Goal: Task Accomplishment & Management: Manage account settings

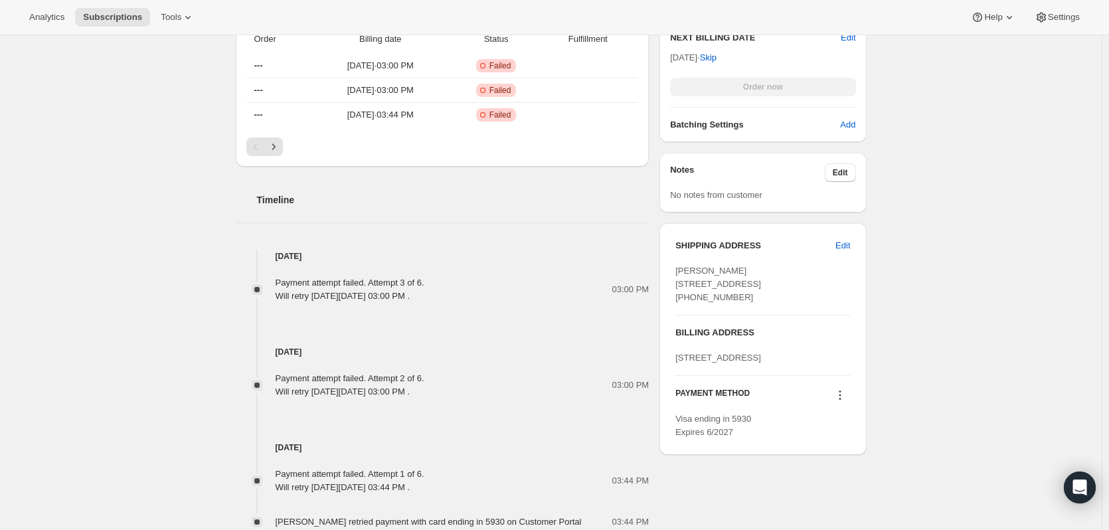
scroll to position [531, 0]
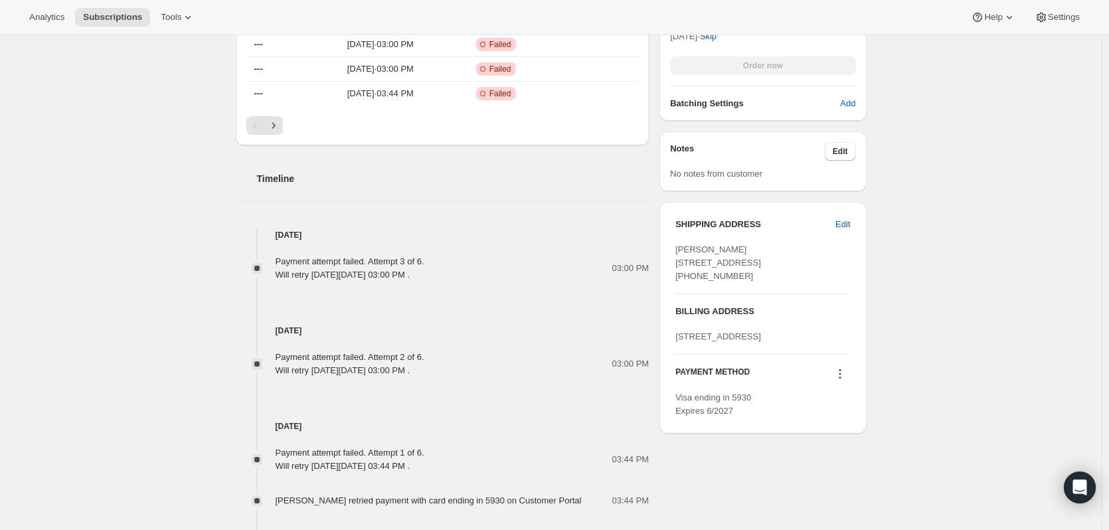
drag, startPoint x: 741, startPoint y: 289, endPoint x: 676, endPoint y: 260, distance: 71.9
click at [676, 260] on div "SHIPPING ADDRESS Edit Jacqueline Till 14882 Amerina Way Delray Beach FL, 33446 …" at bounding box center [762, 318] width 206 height 232
click at [735, 343] on div "22 Newport Beach B Deerfield Beach FL 33442 United States" at bounding box center [762, 336] width 175 height 13
drag, startPoint x: 783, startPoint y: 383, endPoint x: 750, endPoint y: 376, distance: 33.8
click at [750, 343] on div "22 Newport Beach B Deerfield Beach FL 33442 United States" at bounding box center [762, 336] width 175 height 13
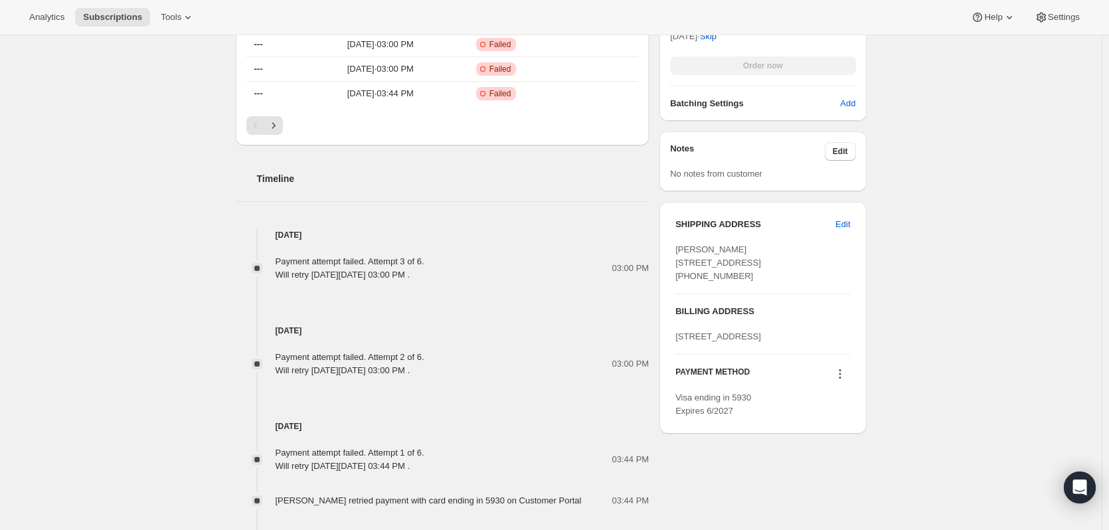
click at [775, 343] on div "22 Newport Beach B Deerfield Beach FL 33442 United States" at bounding box center [762, 336] width 175 height 13
drag, startPoint x: 775, startPoint y: 376, endPoint x: 746, endPoint y: 376, distance: 28.6
click at [746, 343] on div "22 Newport Beach B Deerfield Beach FL 33442 United States" at bounding box center [762, 336] width 175 height 13
click at [788, 343] on div "22 Newport Beach B Deerfield Beach FL 33442 United States" at bounding box center [762, 336] width 175 height 13
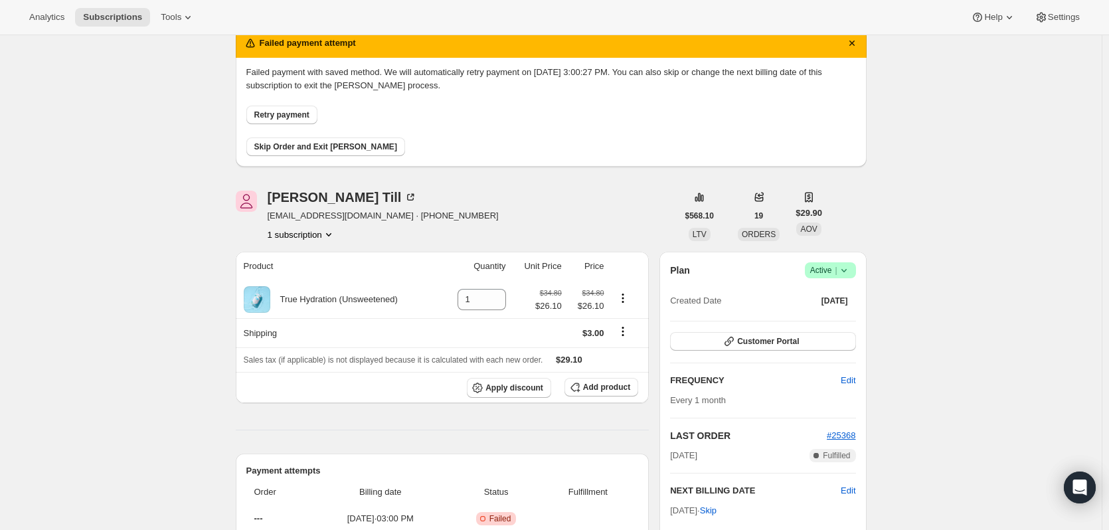
scroll to position [0, 0]
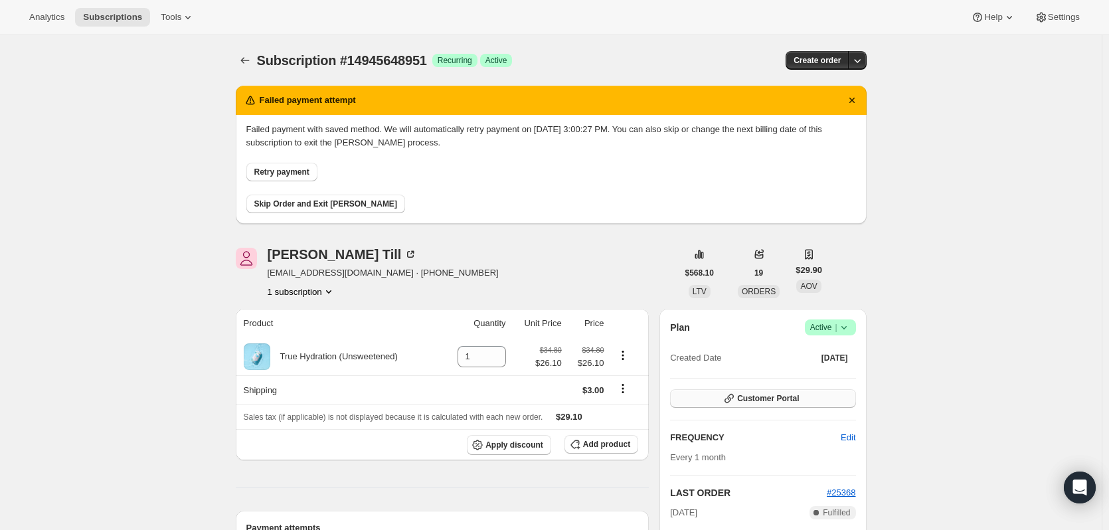
click at [785, 402] on span "Customer Portal" at bounding box center [768, 398] width 62 height 11
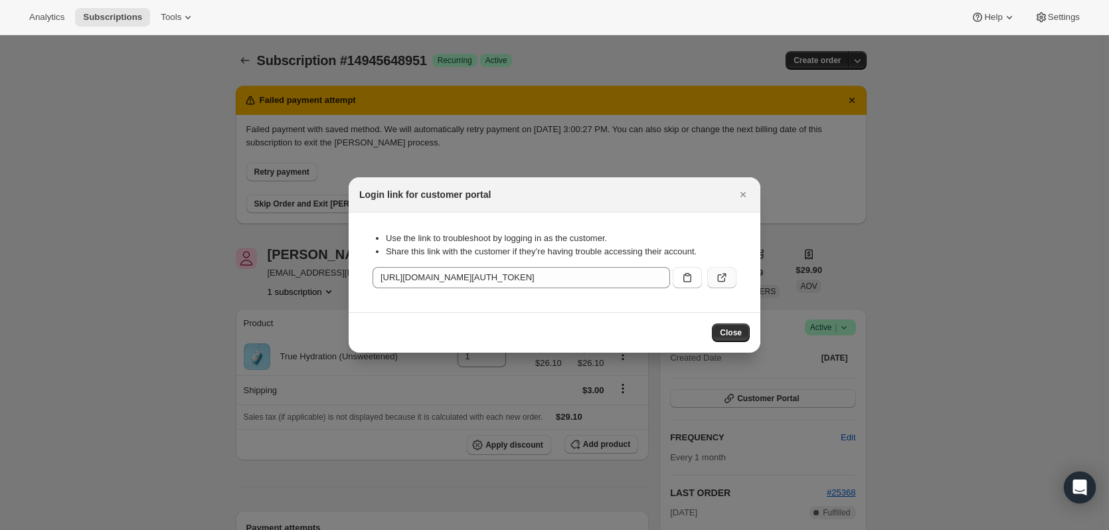
click at [720, 268] on button ":rc0:" at bounding box center [721, 277] width 29 height 21
click at [749, 193] on button "Close" at bounding box center [743, 194] width 19 height 19
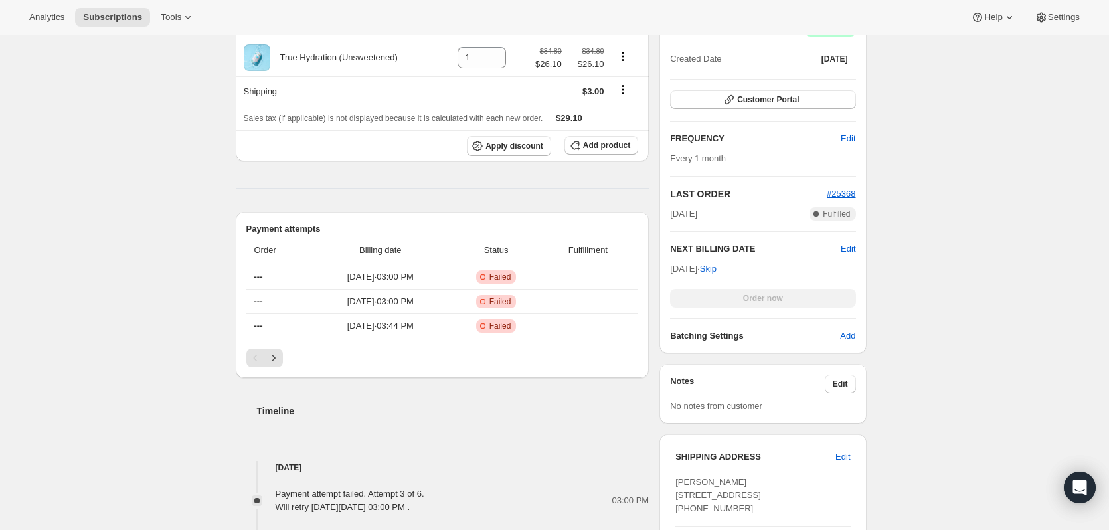
scroll to position [398, 0]
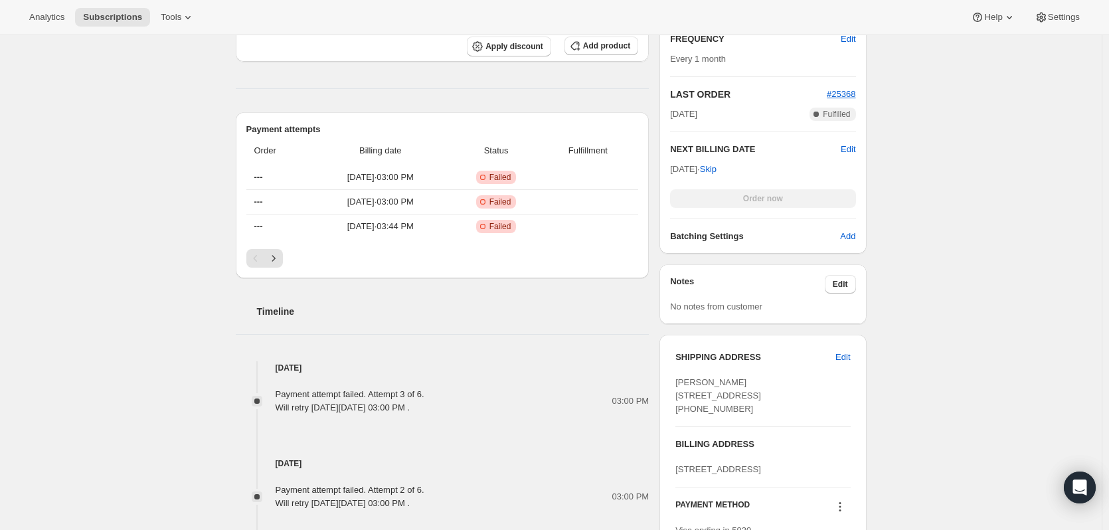
click at [923, 335] on div "Subscription #14945648951. This page is ready Subscription #14945648951 Success…" at bounding box center [550, 298] width 1101 height 1323
